Goal: Task Accomplishment & Management: Manage account settings

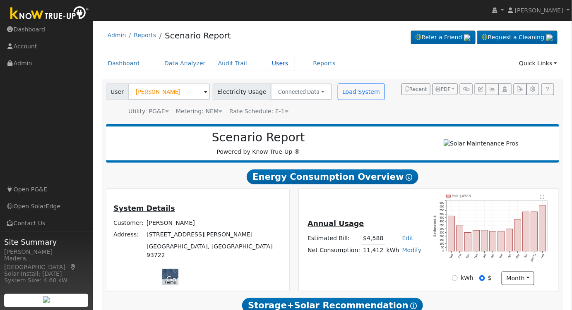
click at [266, 64] on link "Users" at bounding box center [280, 63] width 29 height 15
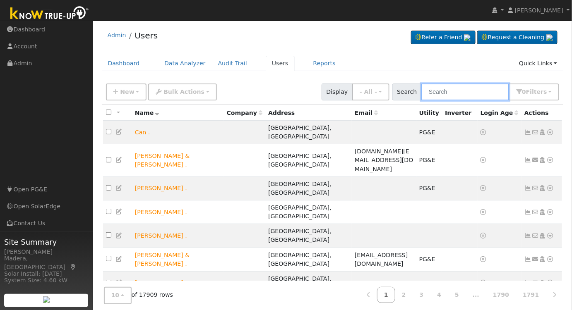
click at [448, 95] on input "text" at bounding box center [465, 92] width 88 height 17
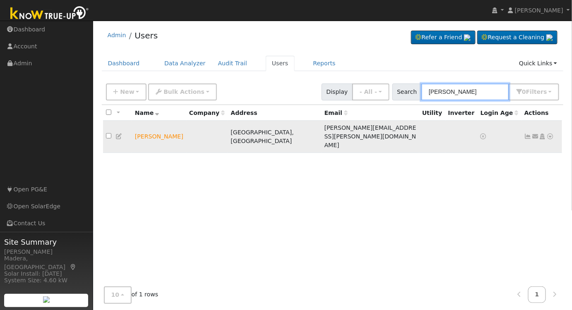
type input "michael wach"
click at [542, 134] on icon at bounding box center [542, 137] width 7 height 6
